Goal: Share content: Share content

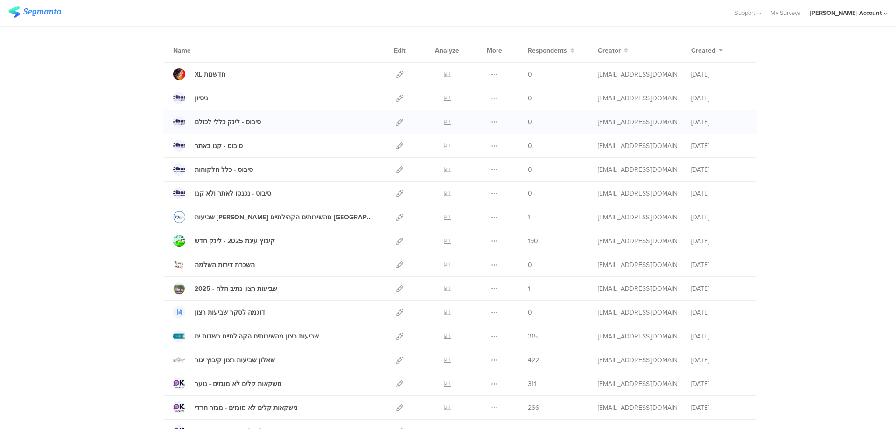
scroll to position [125, 0]
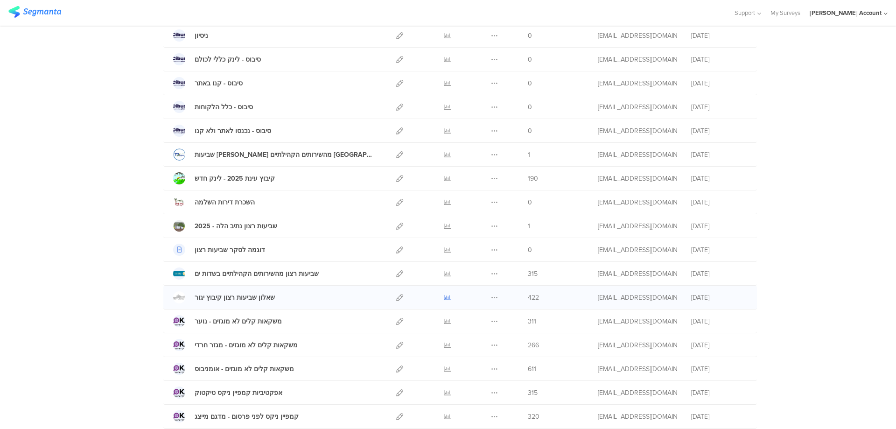
click at [444, 297] on icon at bounding box center [447, 297] width 7 height 7
click at [444, 174] on link at bounding box center [447, 178] width 7 height 23
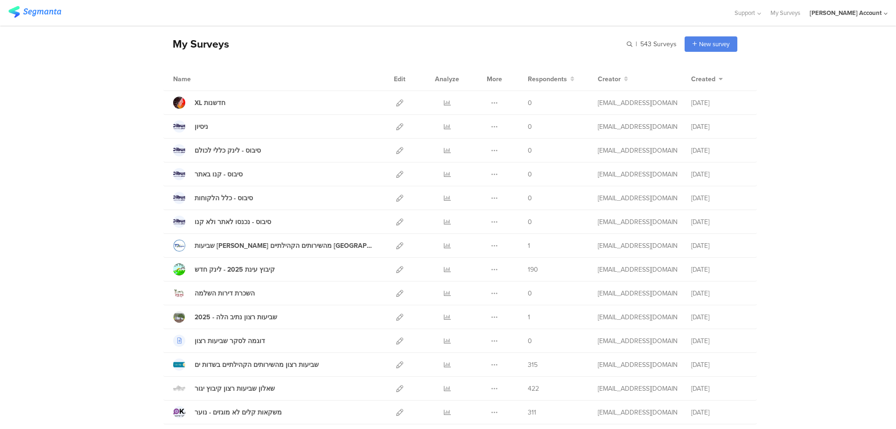
scroll to position [62, 0]
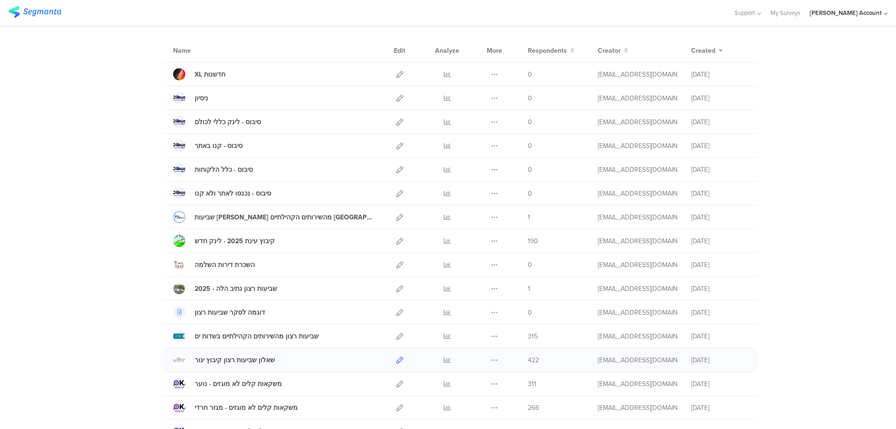
click at [396, 355] on link at bounding box center [399, 359] width 7 height 23
click at [439, 358] on div at bounding box center [447, 359] width 28 height 23
click at [444, 360] on icon at bounding box center [447, 360] width 7 height 7
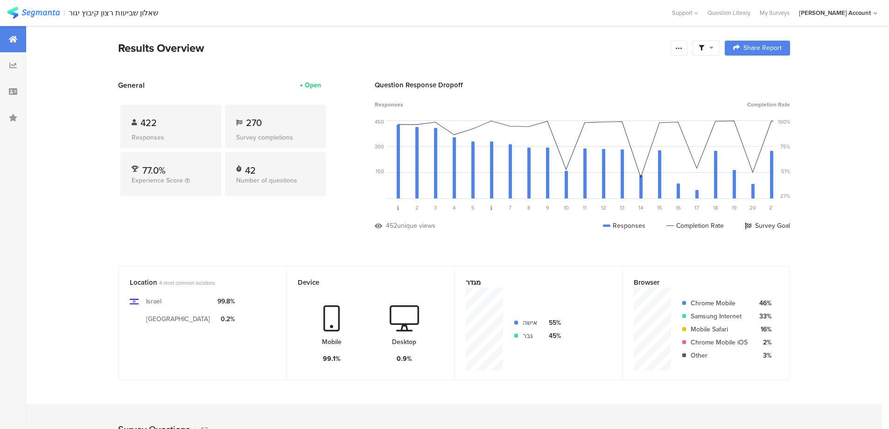
click at [713, 47] on icon at bounding box center [711, 47] width 4 height 7
click at [758, 72] on span at bounding box center [754, 73] width 14 height 7
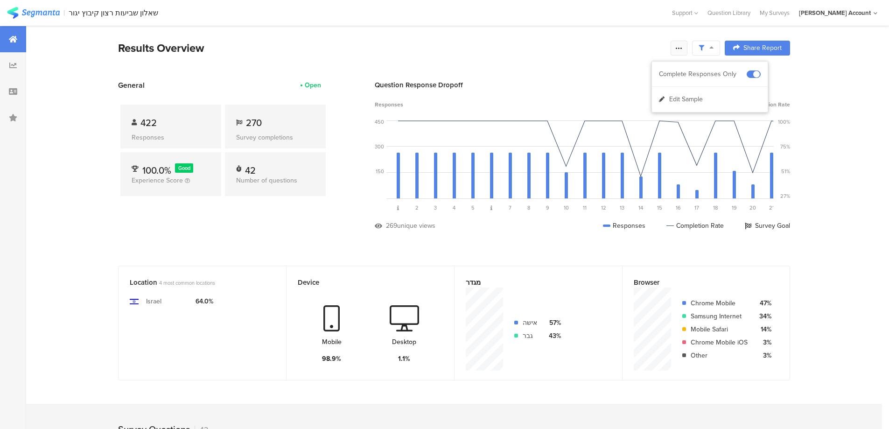
click at [681, 49] on icon at bounding box center [678, 47] width 7 height 7
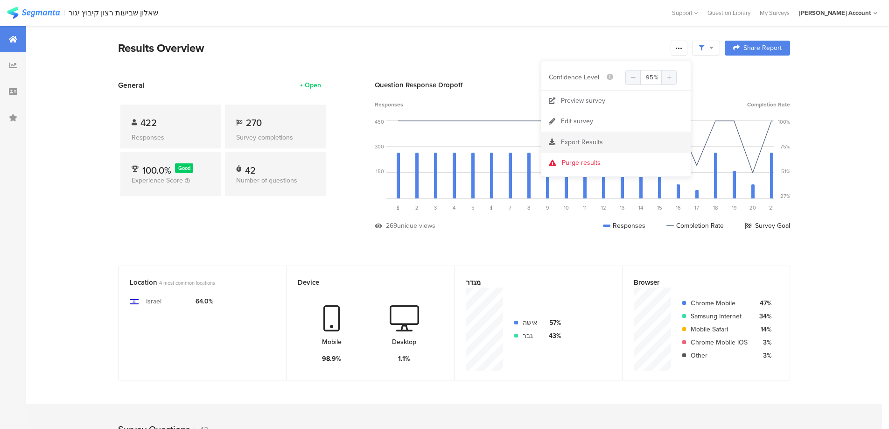
click at [605, 140] on div "Export Results" at bounding box center [615, 142] width 149 height 9
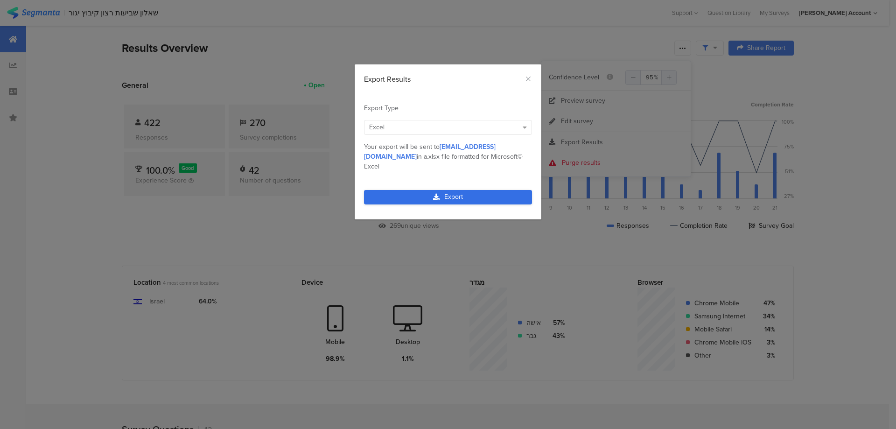
click at [463, 190] on link "Export" at bounding box center [448, 197] width 168 height 14
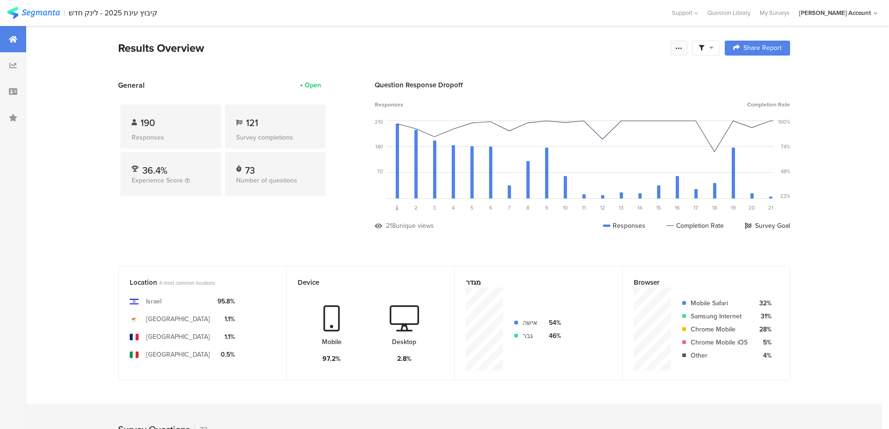
click at [680, 48] on icon at bounding box center [678, 47] width 7 height 7
click at [608, 119] on link "Edit survey" at bounding box center [615, 121] width 149 height 21
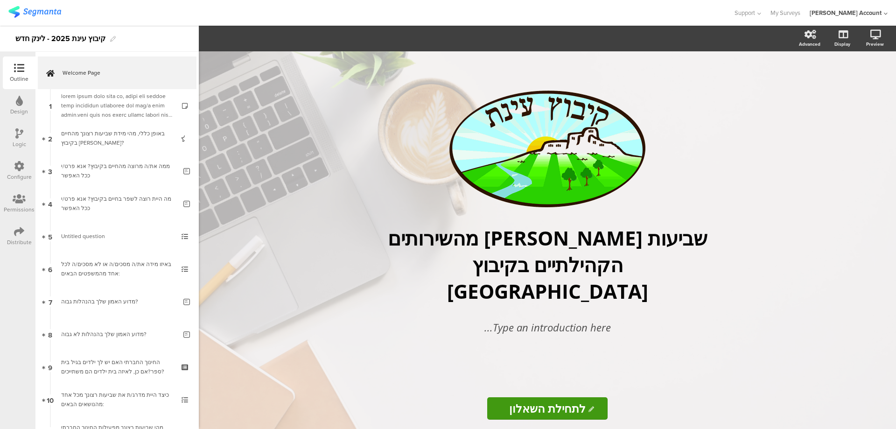
click at [17, 233] on icon at bounding box center [19, 231] width 10 height 10
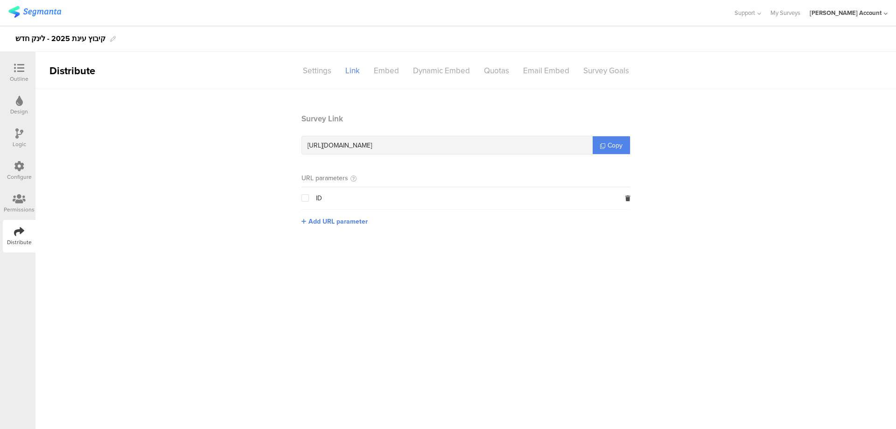
click at [372, 144] on span "https://surveys.segmanta.com/3sa1f9" at bounding box center [340, 145] width 64 height 10
copy div "https://surveys.segmanta.com/3sa1f9"
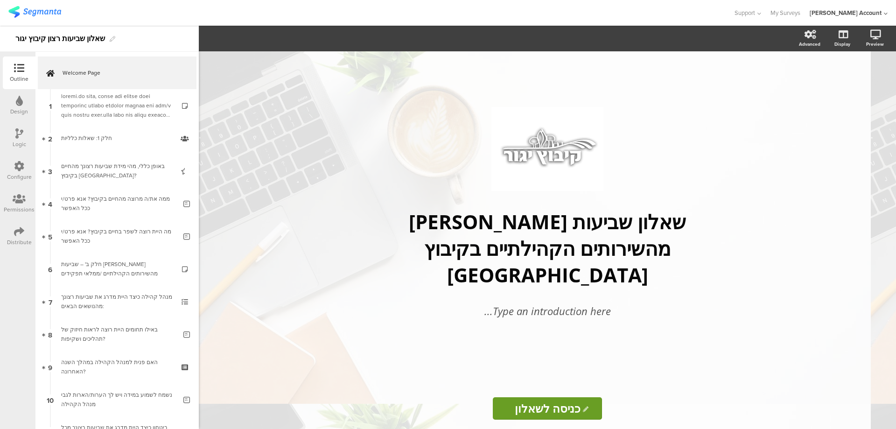
click at [16, 227] on icon at bounding box center [19, 231] width 10 height 10
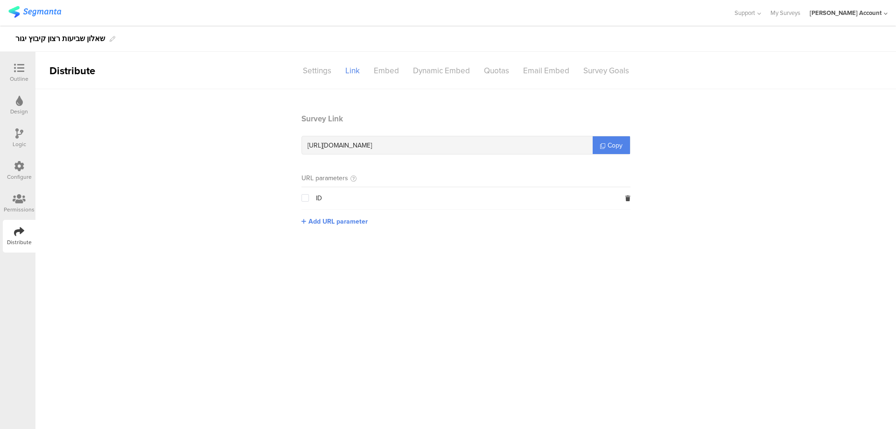
click at [357, 147] on span "[URL][DOMAIN_NAME]" at bounding box center [340, 145] width 64 height 10
click at [358, 146] on span "[URL][DOMAIN_NAME]" at bounding box center [340, 145] width 64 height 10
copy div "[URL][DOMAIN_NAME]"
click at [19, 165] on icon at bounding box center [19, 166] width 10 height 10
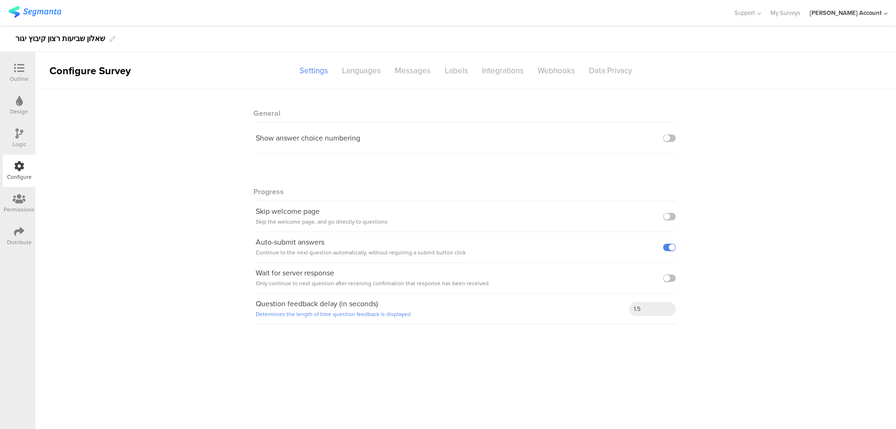
click at [20, 233] on icon at bounding box center [19, 231] width 10 height 10
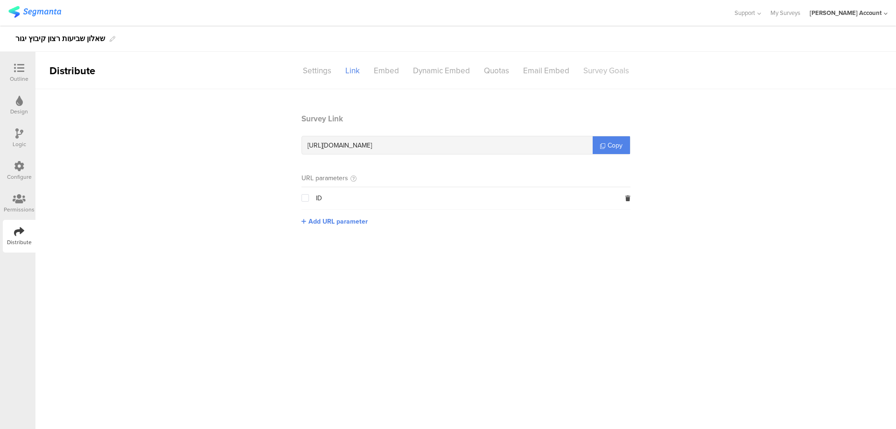
click at [597, 69] on div "Survey Goals" at bounding box center [606, 71] width 60 height 16
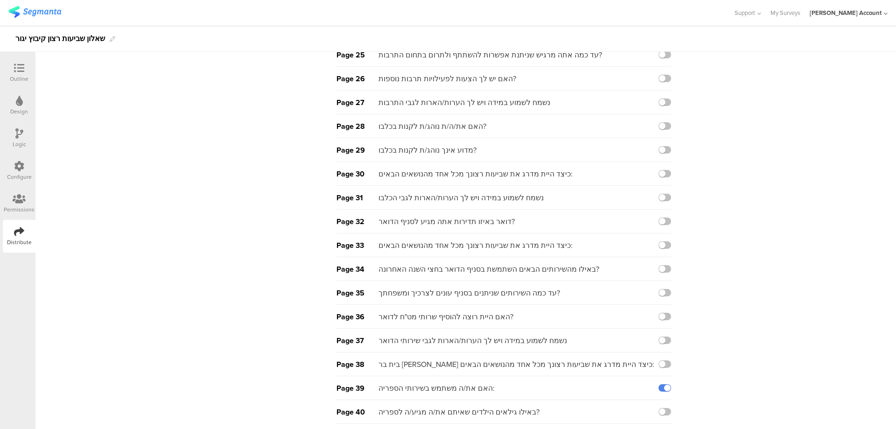
scroll to position [477, 0]
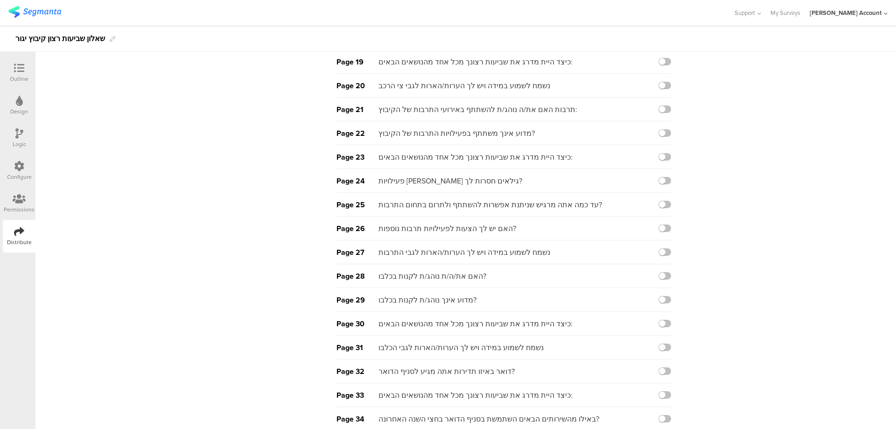
click at [19, 165] on icon at bounding box center [19, 166] width 10 height 10
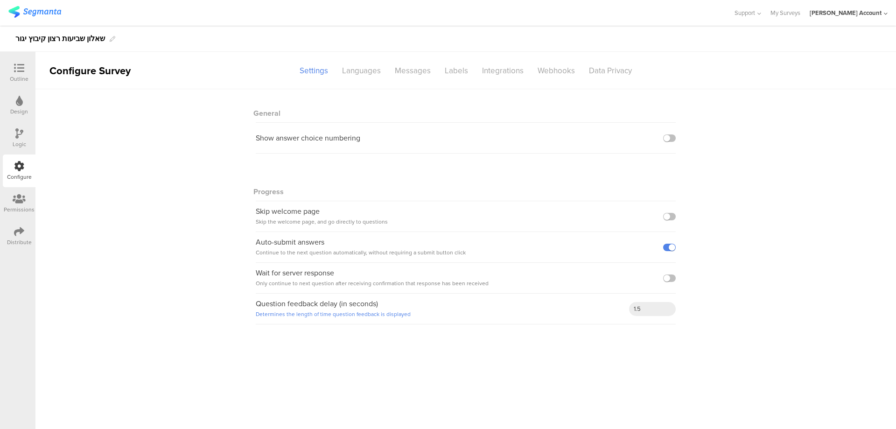
click at [17, 236] on icon at bounding box center [19, 231] width 10 height 10
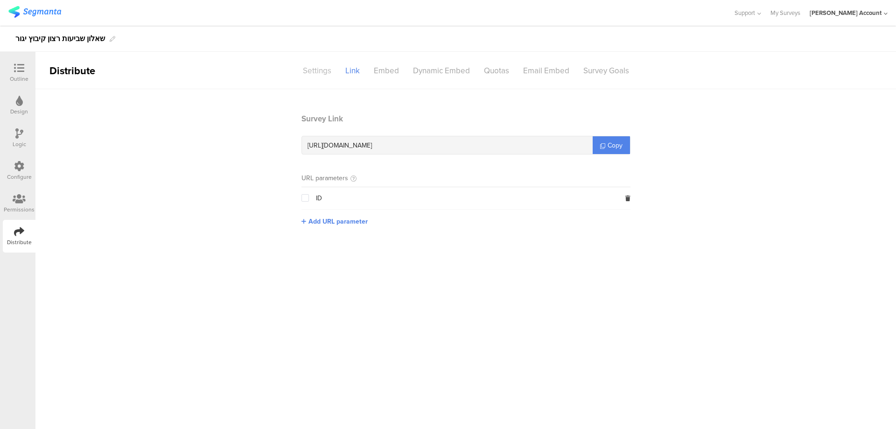
click at [324, 71] on div "Settings" at bounding box center [317, 71] width 42 height 16
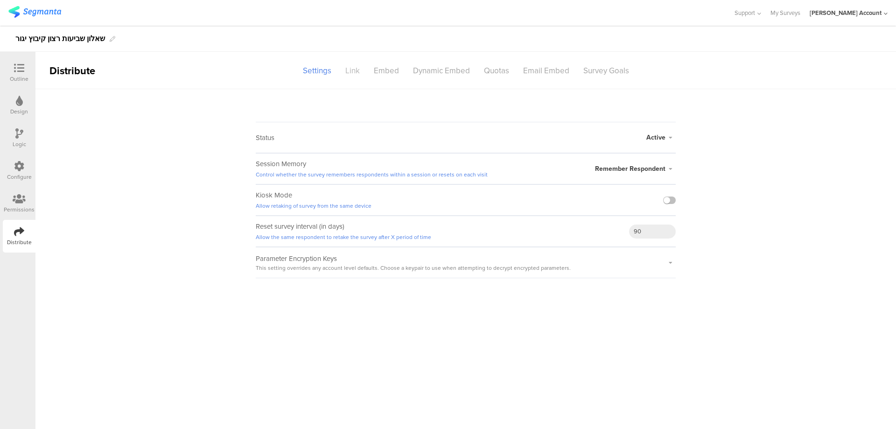
click at [358, 69] on div "Link" at bounding box center [352, 71] width 28 height 16
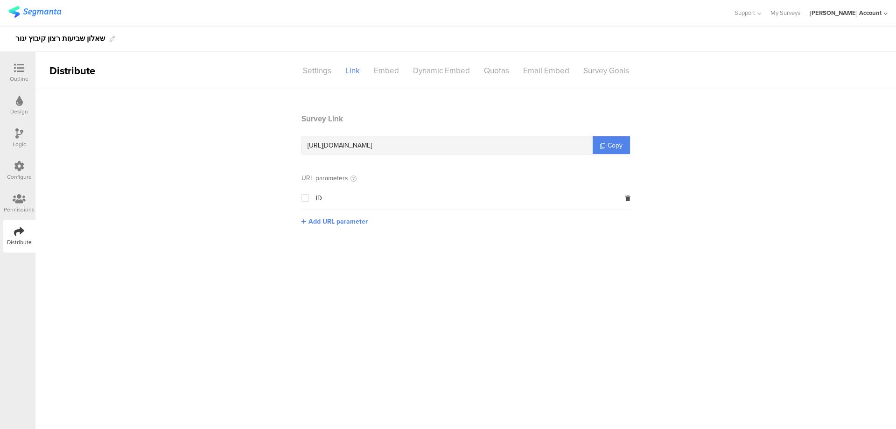
click at [372, 144] on span "https://surveys.segmanta.com/69e8e0" at bounding box center [340, 145] width 64 height 10
copy div "https://surveys.segmanta.com/69e8e0"
